Goal: Transaction & Acquisition: Purchase product/service

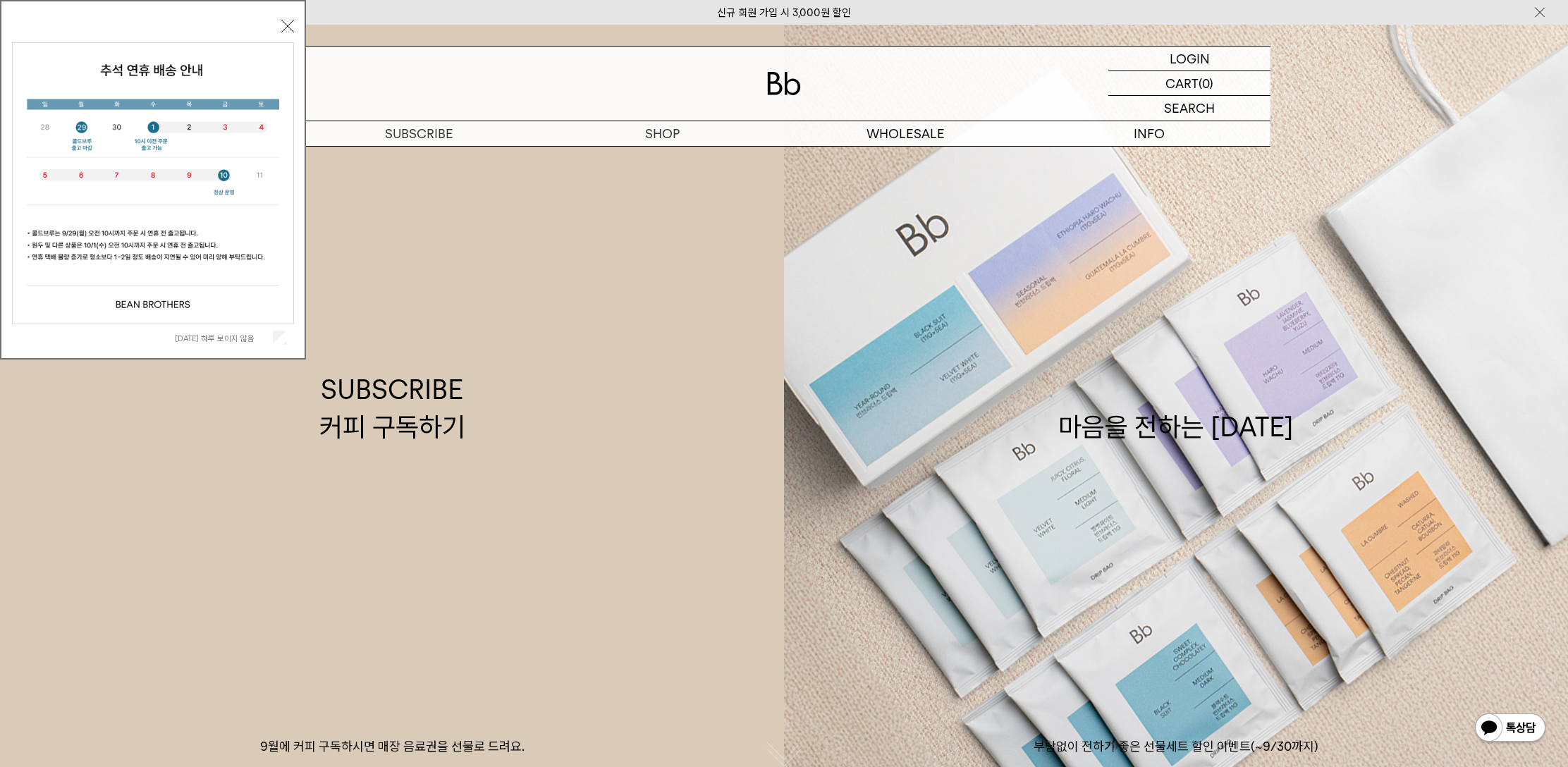
click at [284, 28] on button "닫기" at bounding box center [287, 27] width 13 height 13
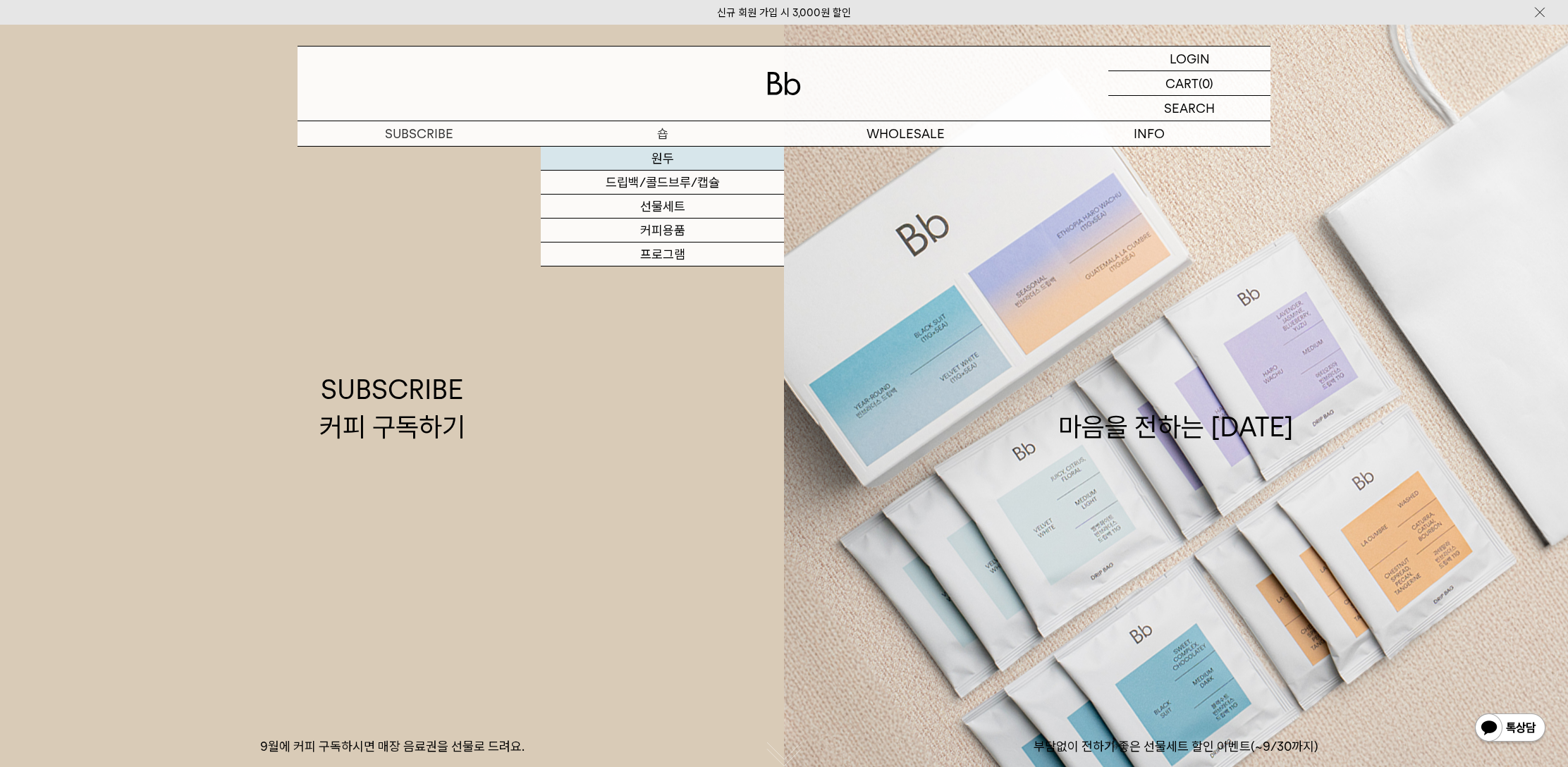
click at [655, 160] on link "원두" at bounding box center [662, 159] width 243 height 24
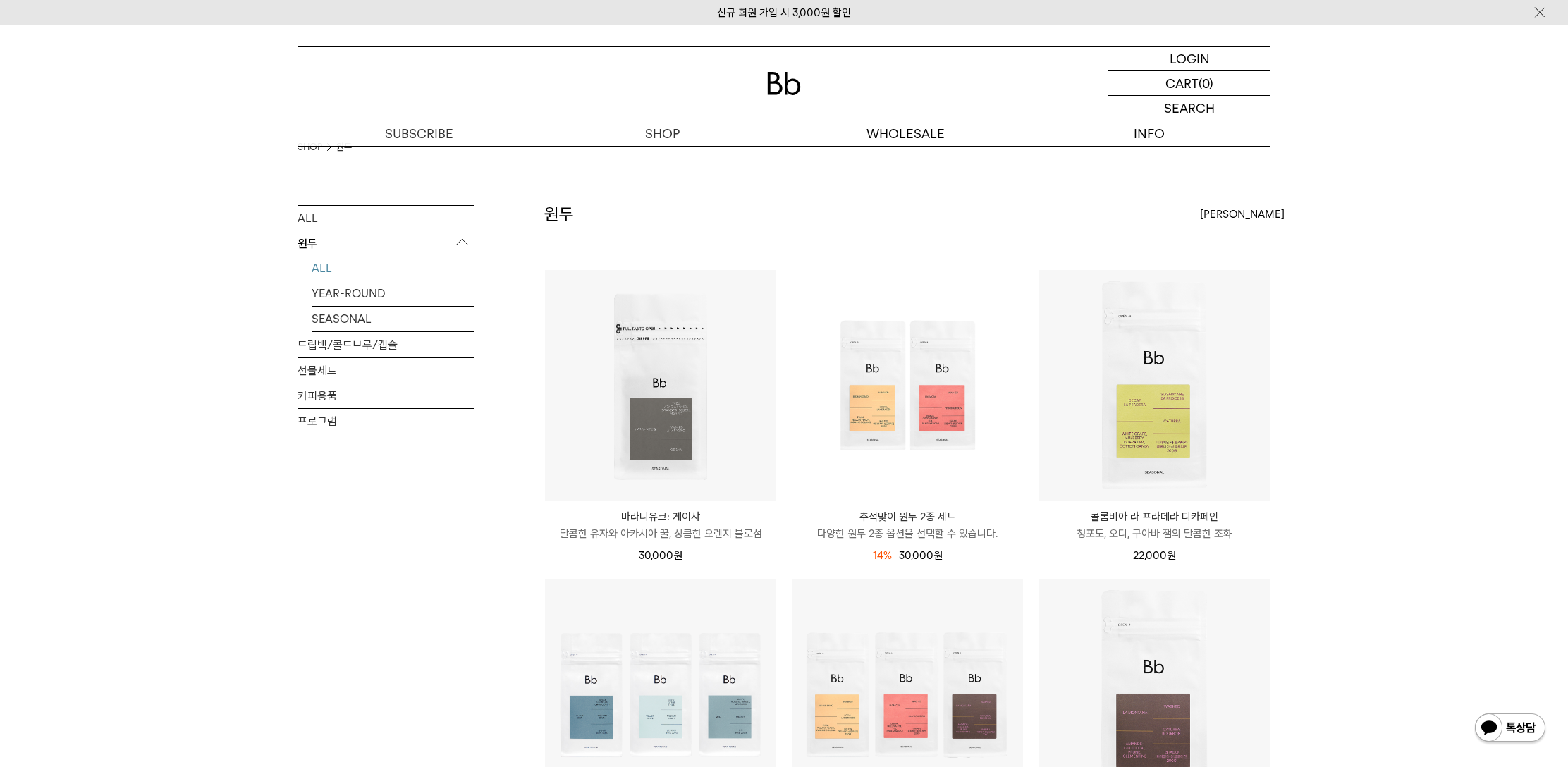
scroll to position [14, 0]
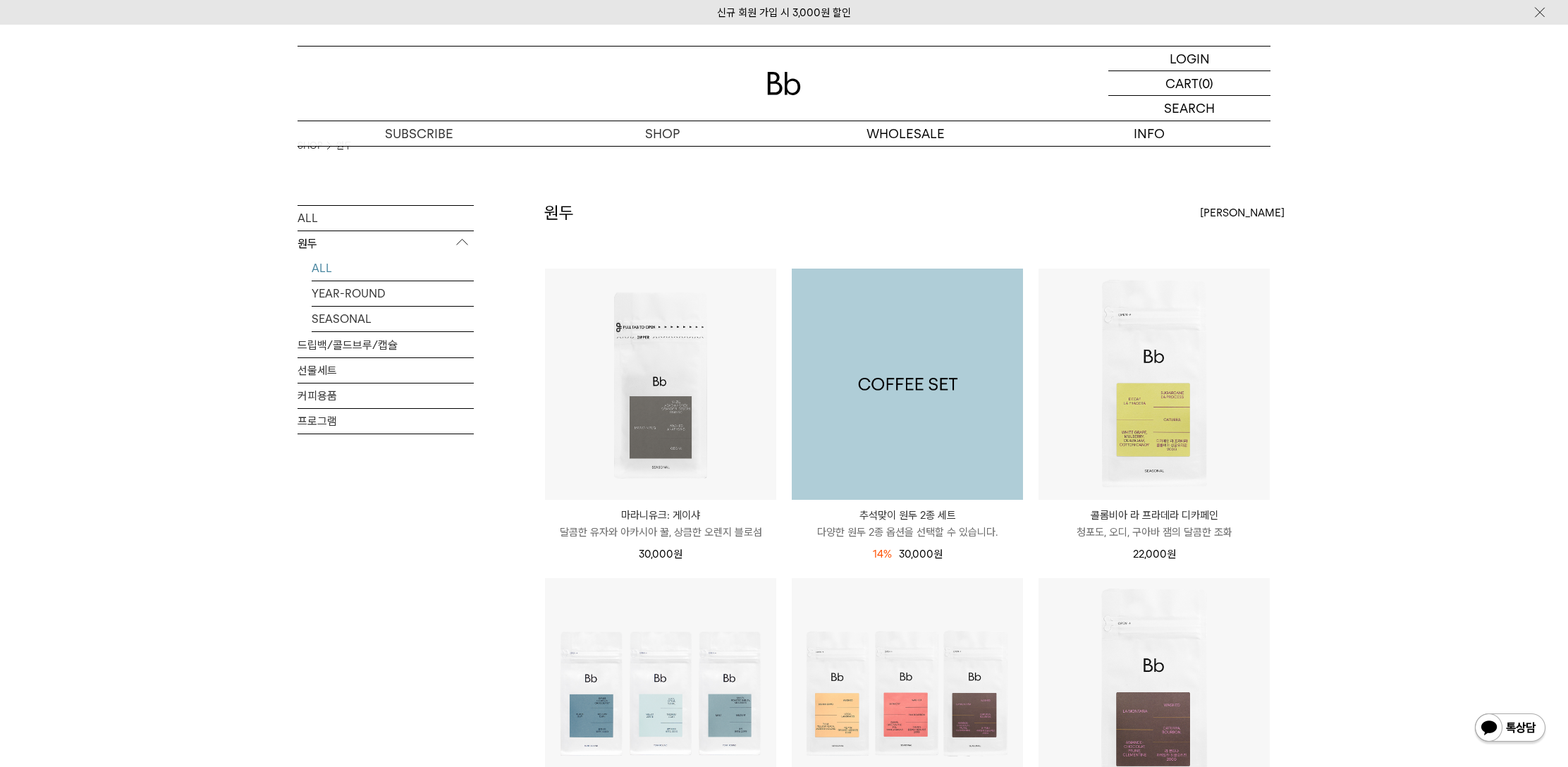
click at [875, 333] on img at bounding box center [907, 384] width 231 height 231
